Goal: Information Seeking & Learning: Learn about a topic

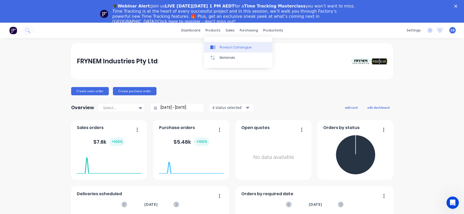
click at [226, 48] on div "Product Catalogue" at bounding box center [236, 47] width 32 height 5
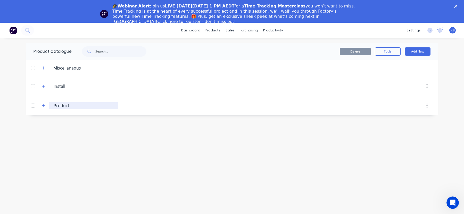
click at [57, 106] on input "Product" at bounding box center [84, 106] width 61 height 6
click at [46, 107] on button "button" at bounding box center [43, 106] width 6 height 6
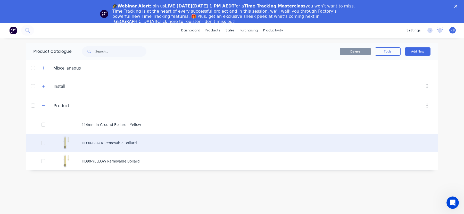
scroll to position [23, 0]
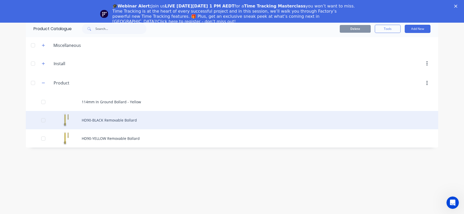
click at [119, 122] on div "HD90-BLACK Removable Bollard" at bounding box center [232, 120] width 412 height 18
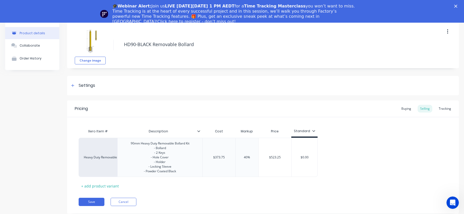
scroll to position [13, 0]
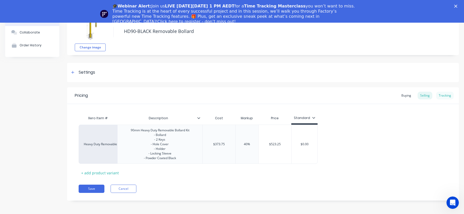
click at [443, 96] on div "Tracking" at bounding box center [445, 96] width 18 height 8
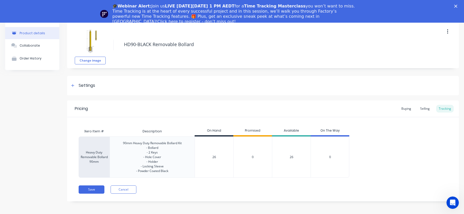
scroll to position [0, 0]
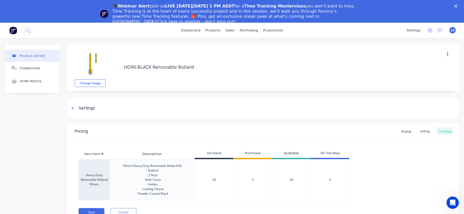
scroll to position [23, 0]
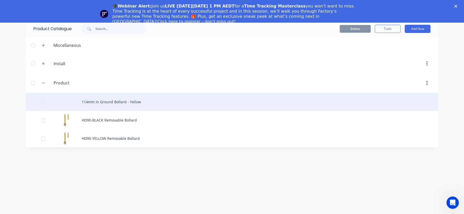
click at [120, 101] on div "114mm In Ground Bollard - Yellow" at bounding box center [232, 102] width 412 height 18
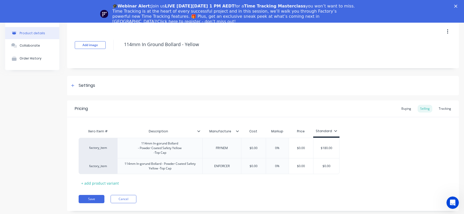
scroll to position [15, 0]
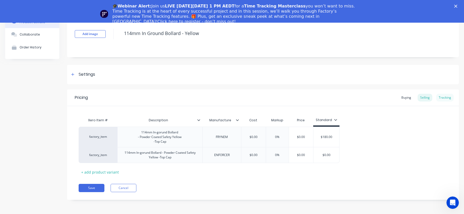
click at [448, 94] on div "Tracking" at bounding box center [445, 98] width 18 height 8
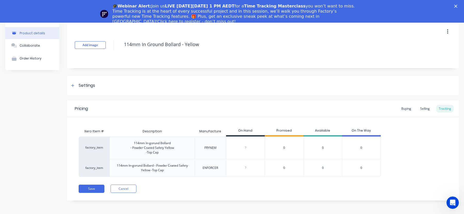
scroll to position [0, 0]
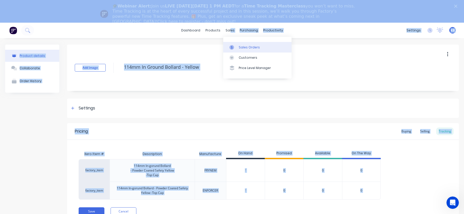
drag, startPoint x: 233, startPoint y: 30, endPoint x: 232, endPoint y: 45, distance: 15.3
click at [232, 45] on body "dashboard products sales purchasing productivity dashboard products Product Cat…" at bounding box center [232, 130] width 464 height 214
drag, startPoint x: 238, startPoint y: 48, endPoint x: 247, endPoint y: 49, distance: 9.1
click at [238, 48] on link "Sales Orders" at bounding box center [257, 47] width 68 height 10
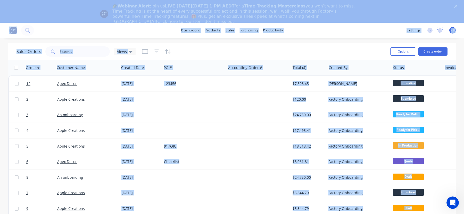
click at [279, 48] on div "Sales Orders Views" at bounding box center [200, 51] width 369 height 13
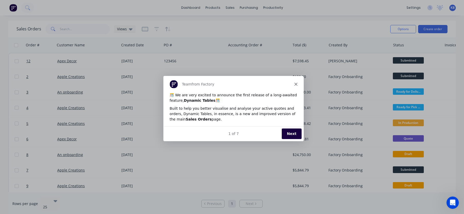
click at [295, 81] on div "Team from Factory" at bounding box center [233, 84] width 140 height 16
click at [294, 83] on icon "Close" at bounding box center [295, 83] width 3 height 3
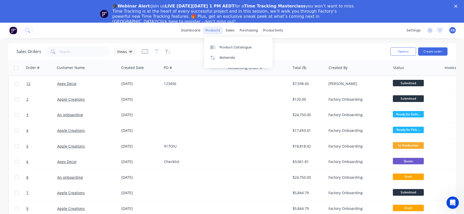
click at [213, 30] on div "products" at bounding box center [213, 31] width 20 height 8
click at [222, 48] on div "Product Catalogue" at bounding box center [236, 47] width 32 height 5
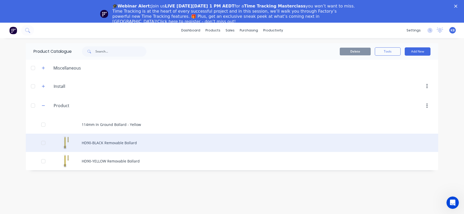
click at [115, 142] on div "HD90-BLACK Removable Bollard" at bounding box center [232, 143] width 412 height 18
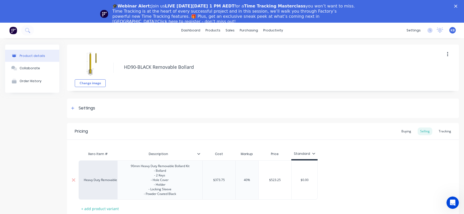
scroll to position [13, 0]
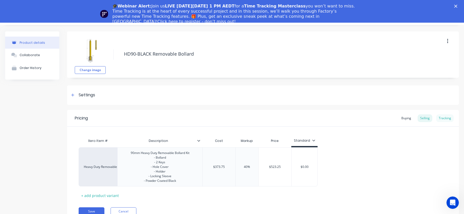
click at [447, 117] on div "Tracking" at bounding box center [445, 118] width 18 height 8
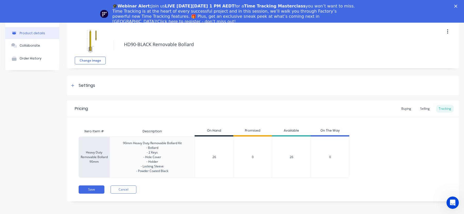
scroll to position [0, 0]
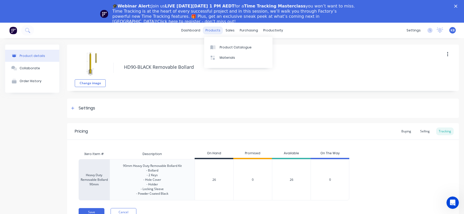
click at [212, 30] on div "products" at bounding box center [213, 31] width 20 height 8
click at [221, 46] on div "Product Catalogue" at bounding box center [236, 47] width 32 height 5
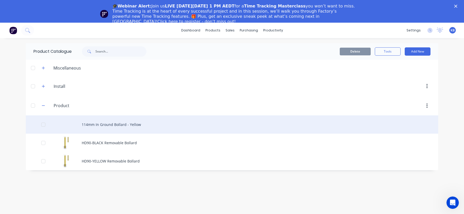
click at [93, 124] on div "114mm In Ground Bollard - Yellow" at bounding box center [232, 124] width 412 height 18
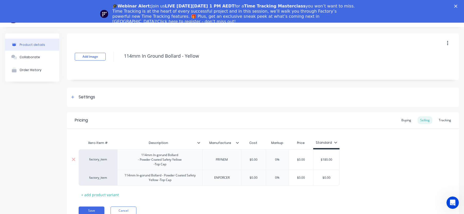
scroll to position [23, 0]
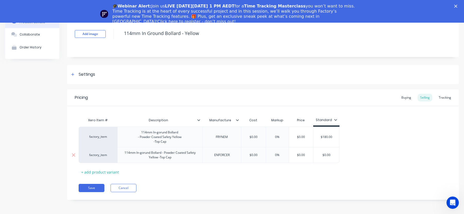
click at [166, 158] on div "114mm In-gorund Bollard - Powder Coated Safety Yellow -Top Cap" at bounding box center [160, 154] width 81 height 11
click at [456, 6] on icon "Close" at bounding box center [455, 6] width 3 height 3
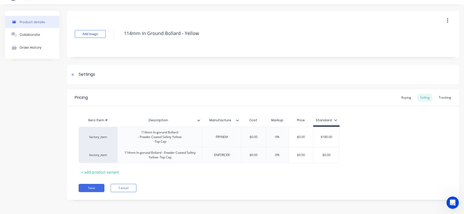
scroll to position [0, 0]
